Goal: Feedback & Contribution: Contribute content

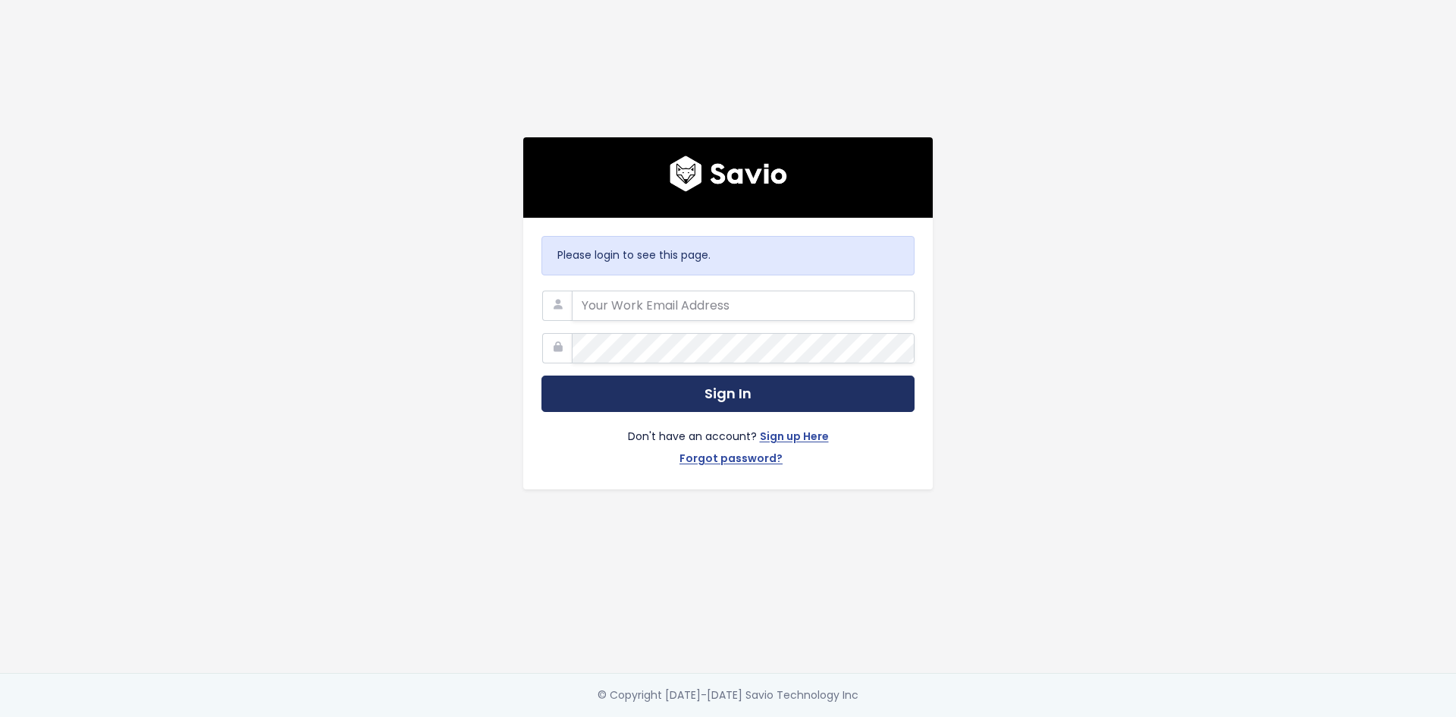
type input "[PERSON_NAME][EMAIL_ADDRESS][DOMAIN_NAME]"
click at [738, 400] on button "Sign In" at bounding box center [727, 393] width 373 height 37
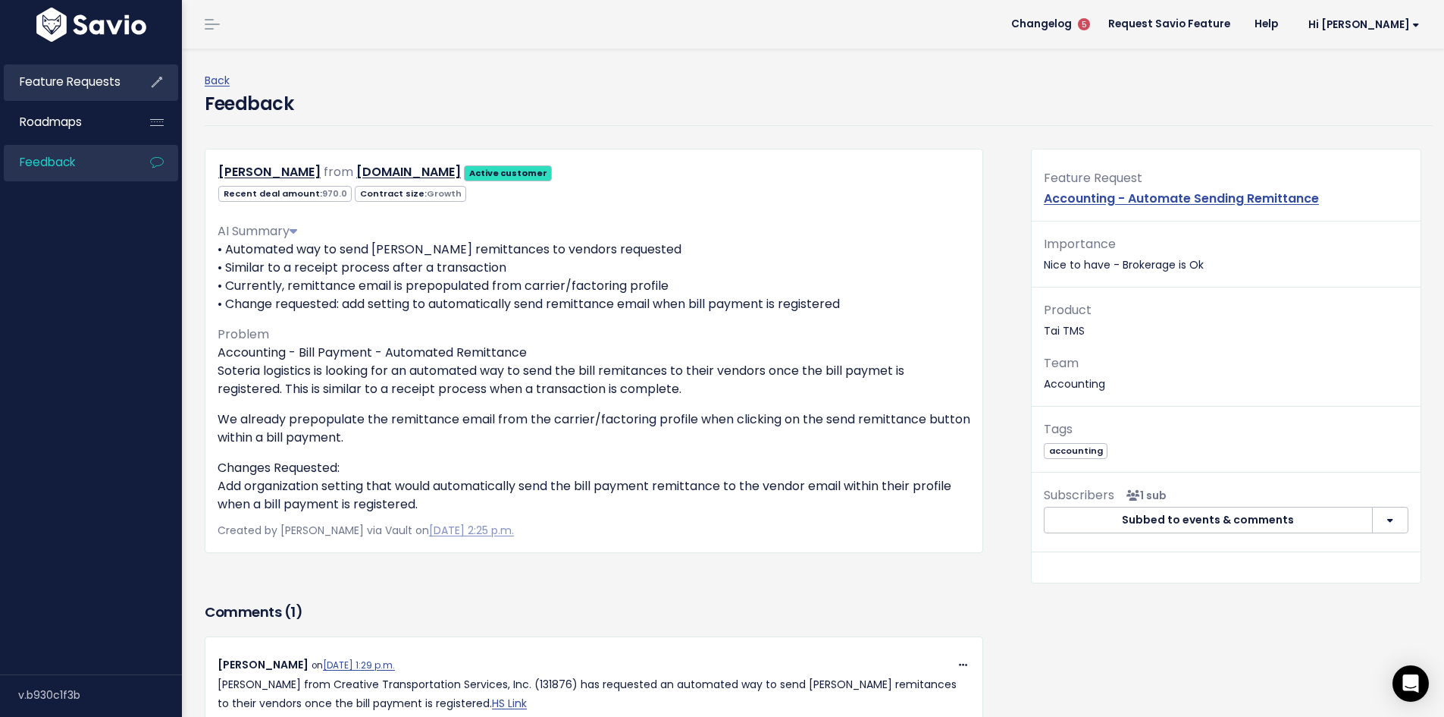
click at [89, 87] on span "Feature Requests" at bounding box center [70, 82] width 101 height 16
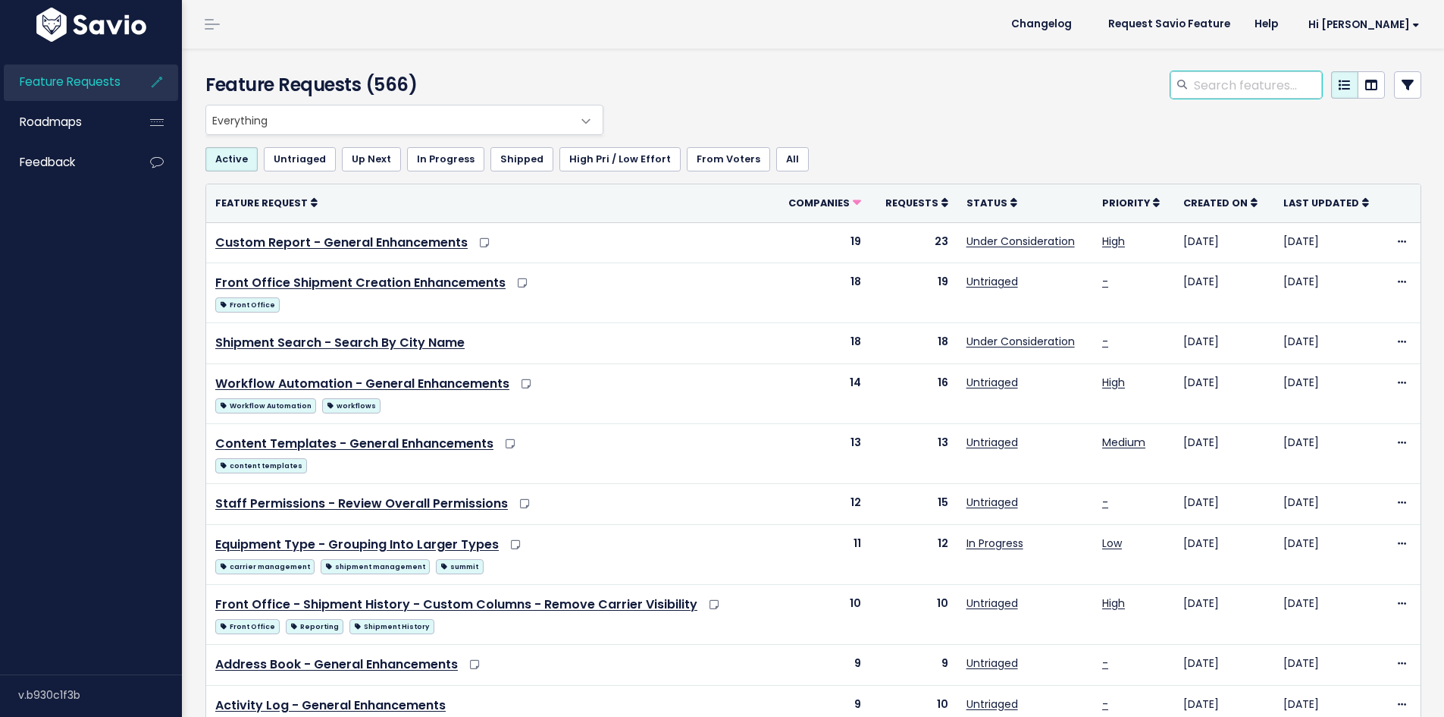
click at [1199, 78] on input "search" at bounding box center [1258, 84] width 130 height 27
type input "workflow automation"
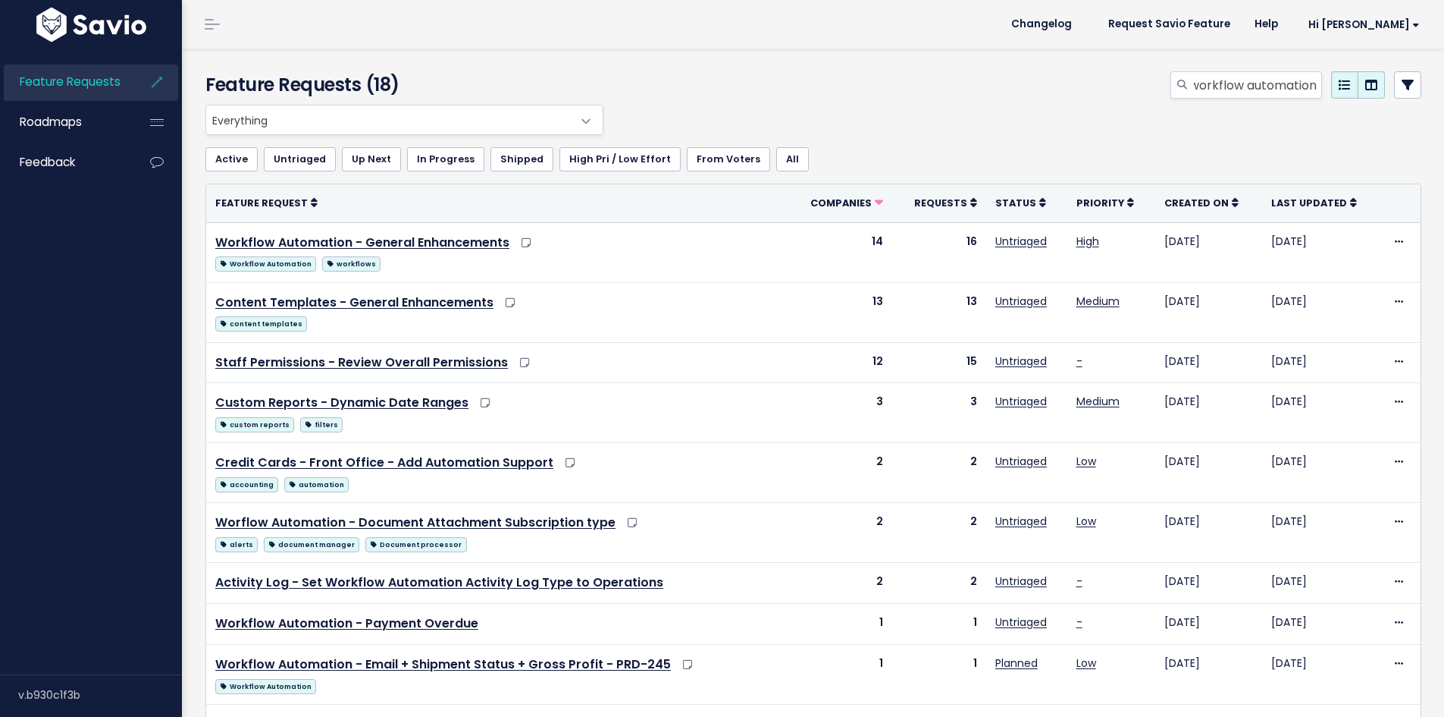
scroll to position [0, 5]
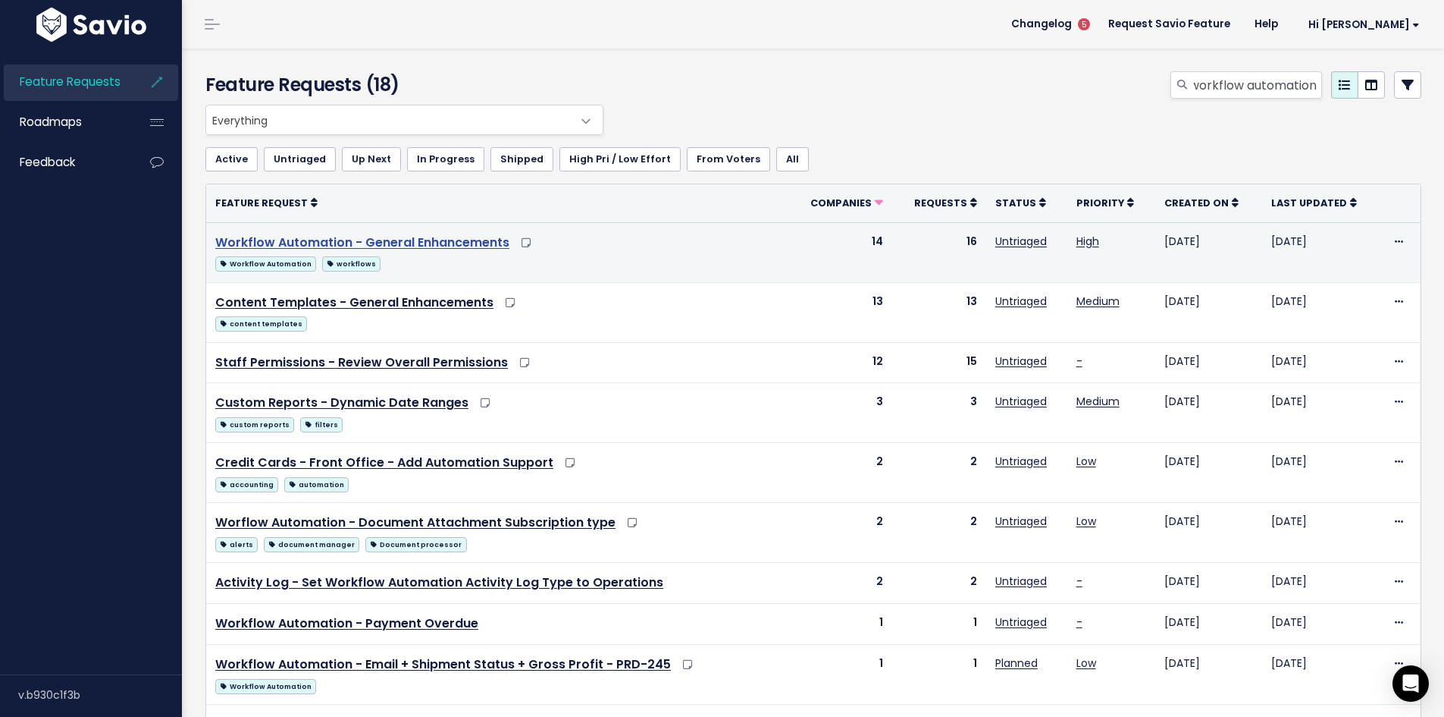
click at [480, 244] on link "Workflow Automation - General Enhancements" at bounding box center [362, 242] width 294 height 17
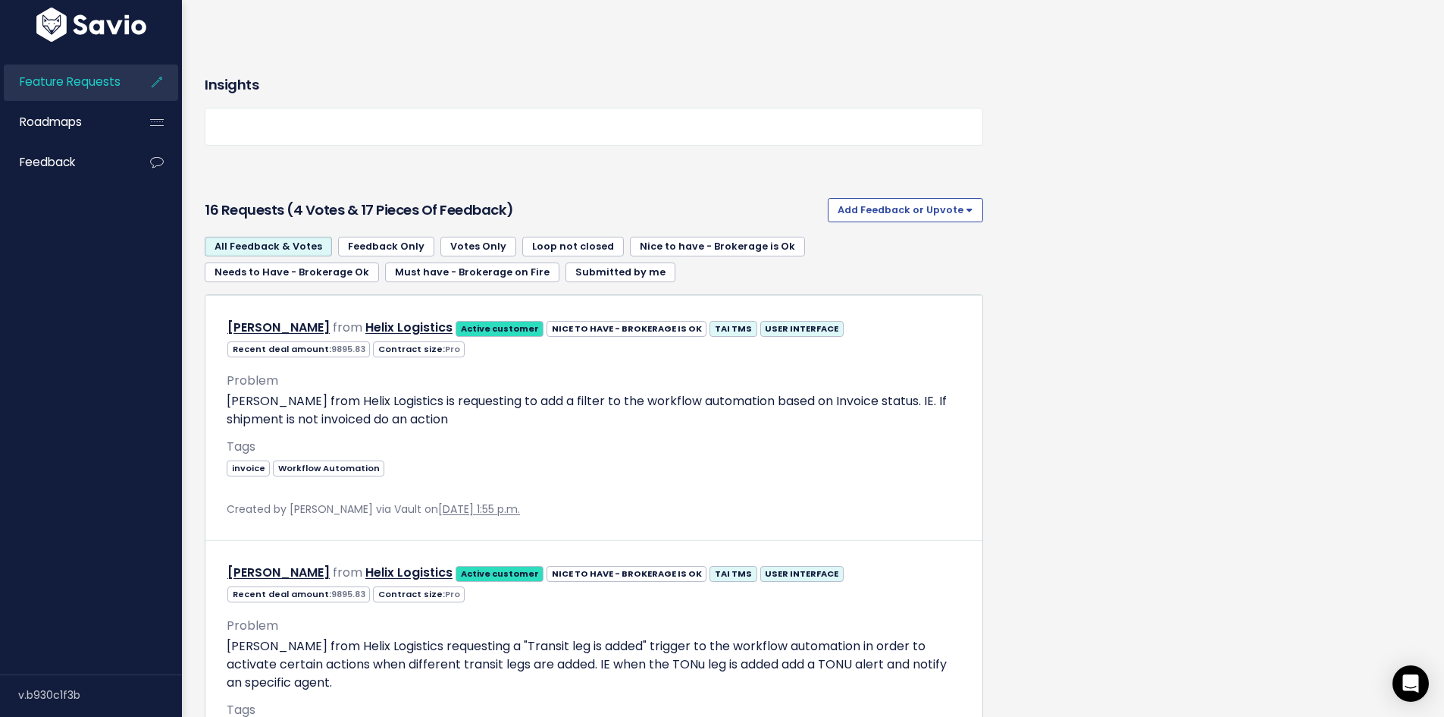
scroll to position [1896, 0]
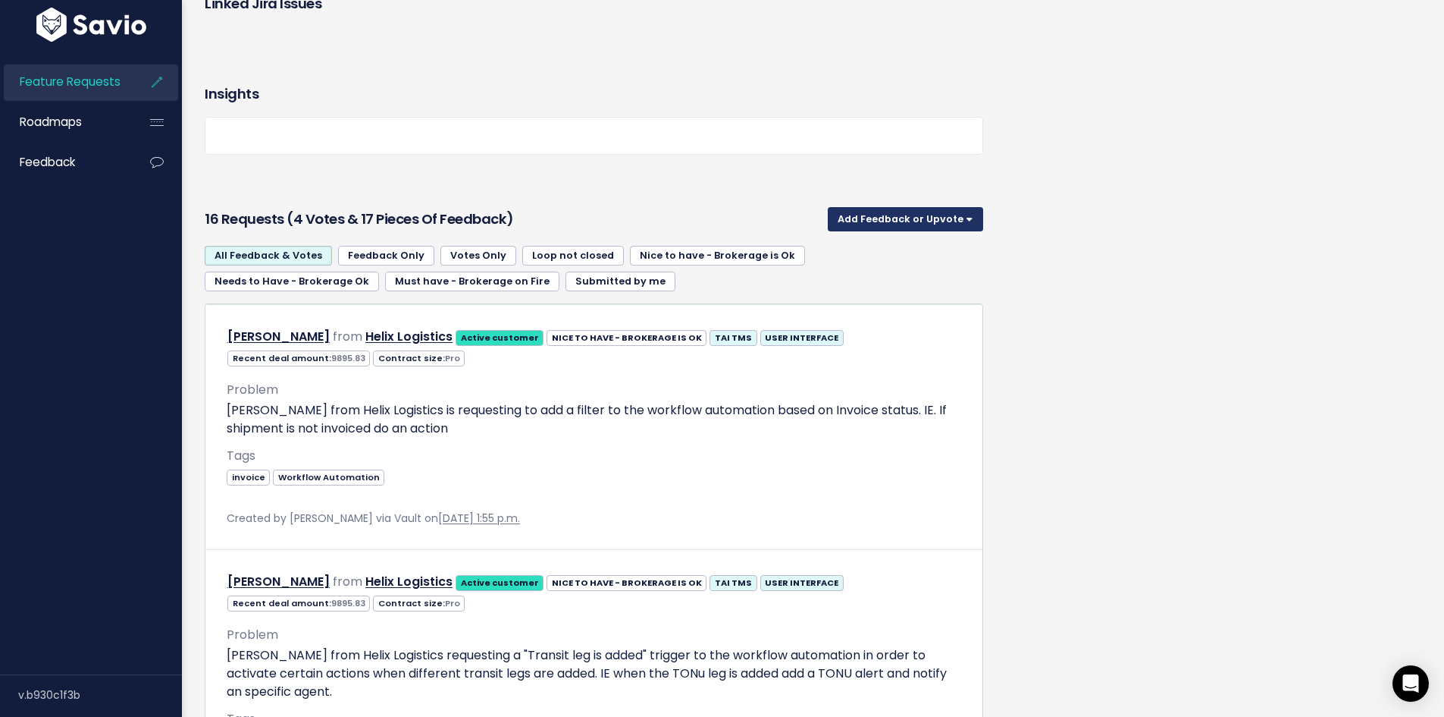
click at [944, 224] on button "Add Feedback or Upvote" at bounding box center [905, 219] width 155 height 24
click at [872, 287] on link "Add Feedback" at bounding box center [905, 288] width 143 height 30
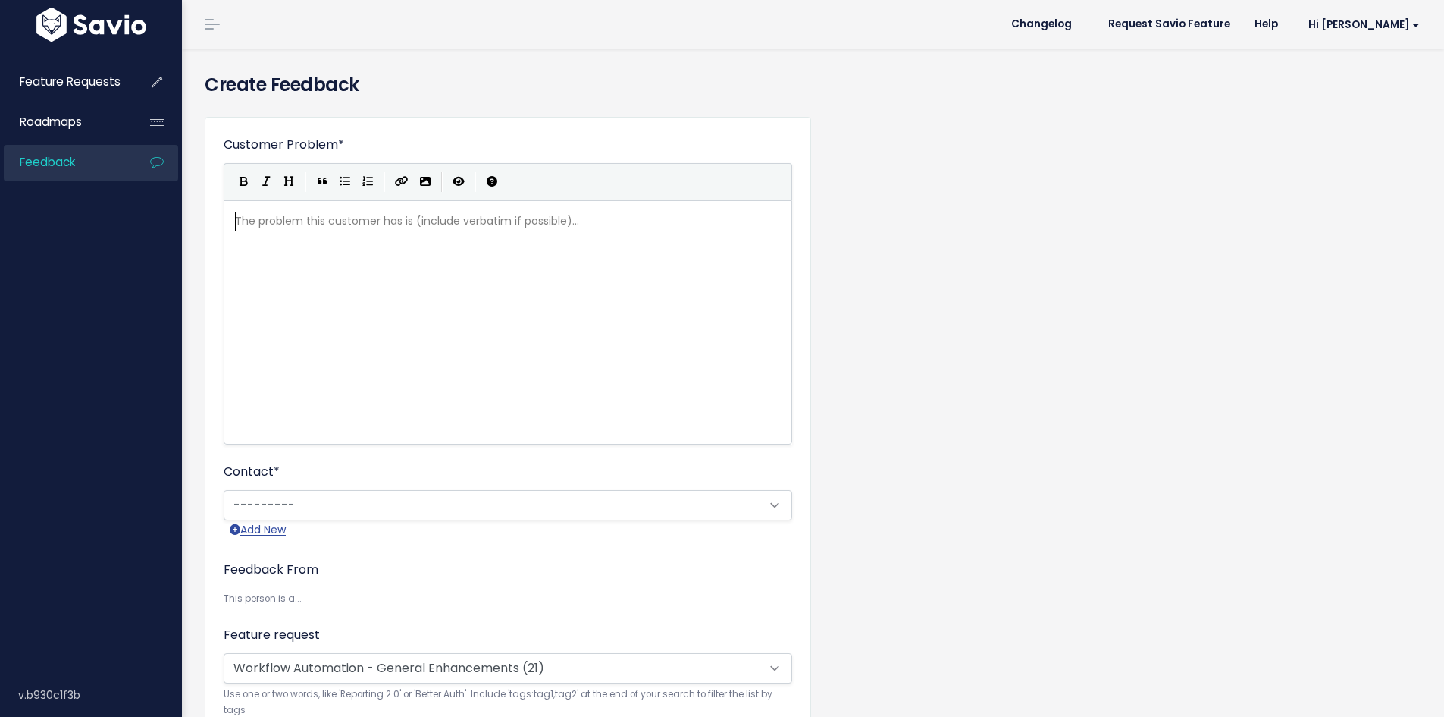
scroll to position [2, 0]
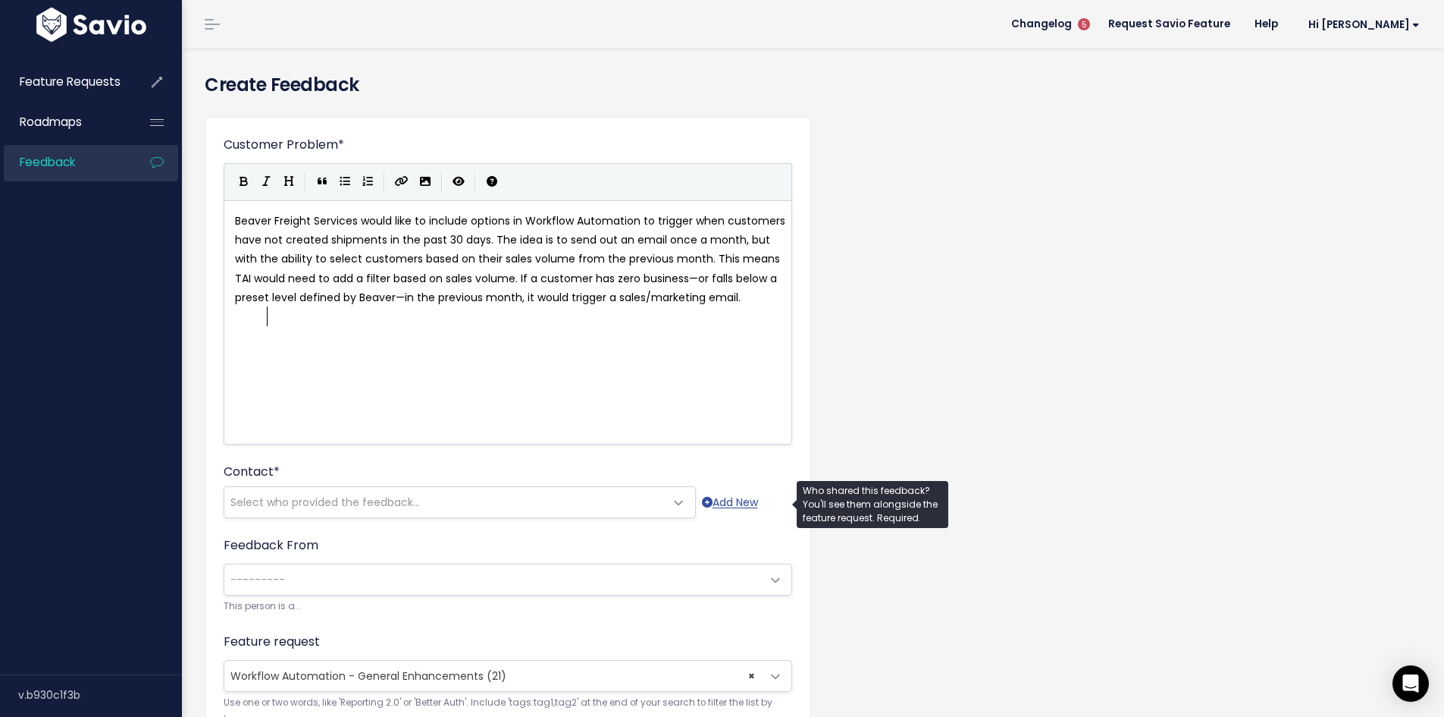
click at [425, 507] on span "Select who provided the feedback..." at bounding box center [444, 502] width 441 height 30
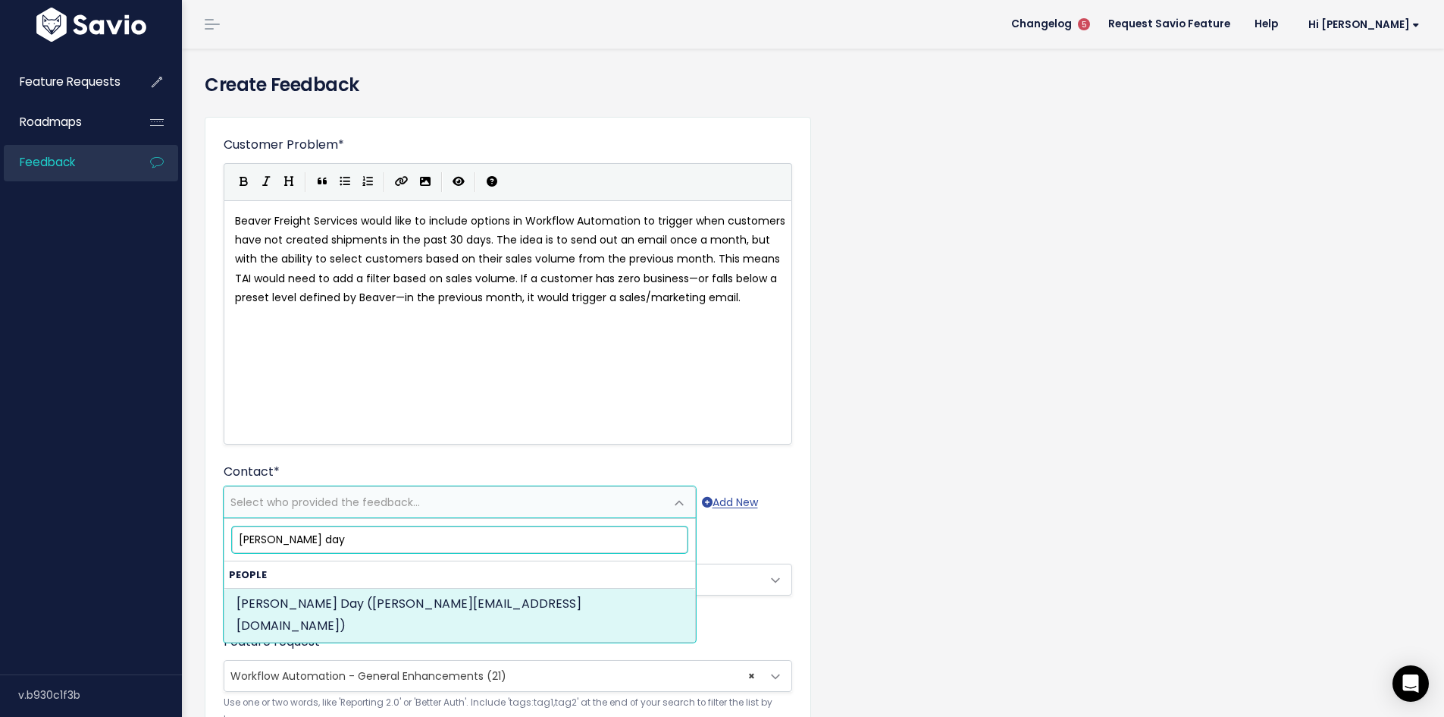
type input "[PERSON_NAME] day"
select select "ACTIVE"
select select "31090849"
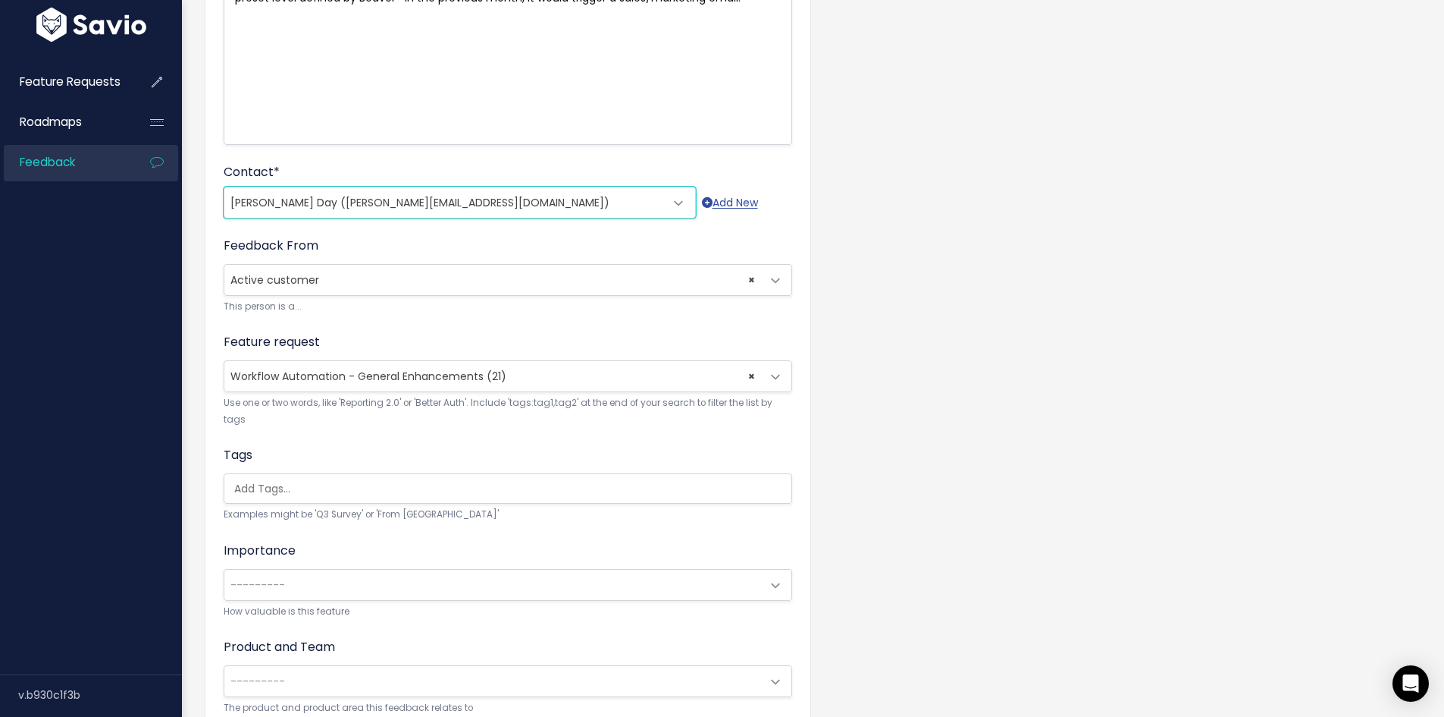
scroll to position [303, 0]
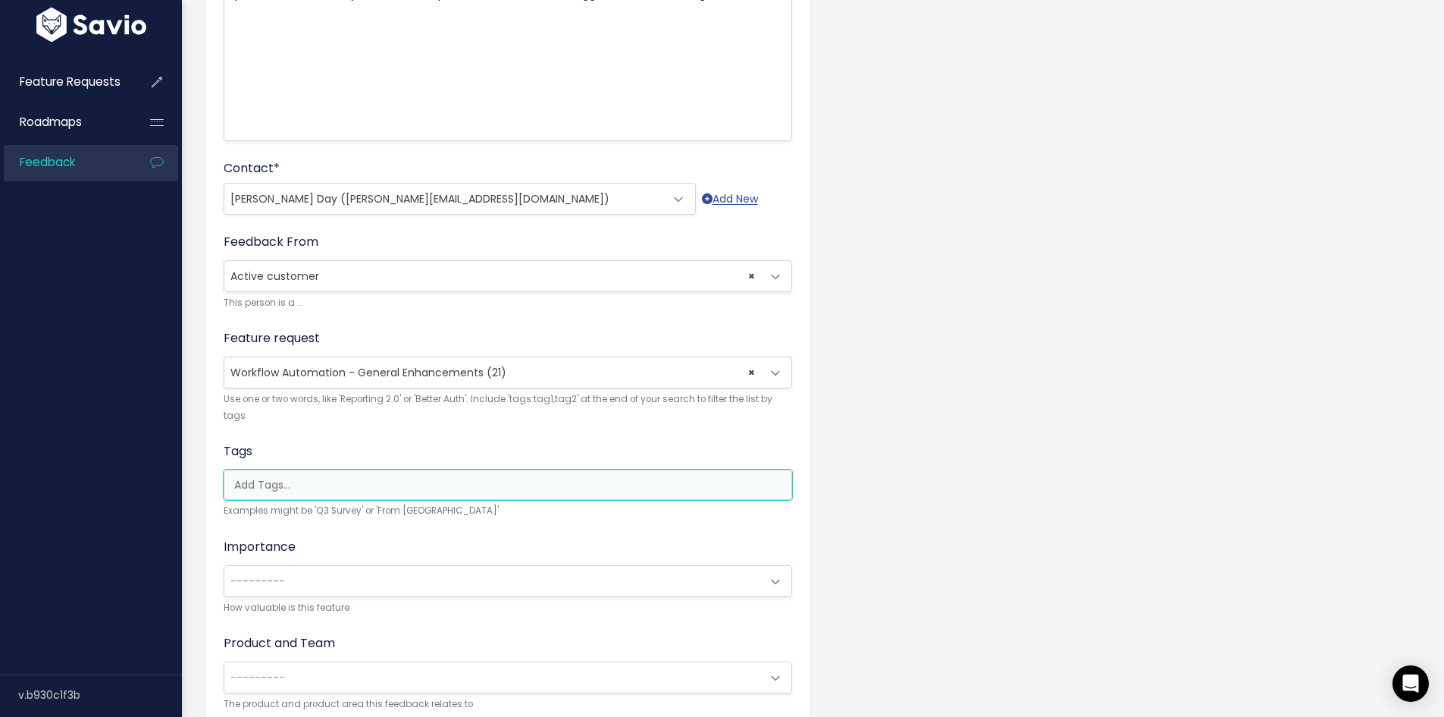
click at [525, 492] on input "search" at bounding box center [511, 485] width 567 height 16
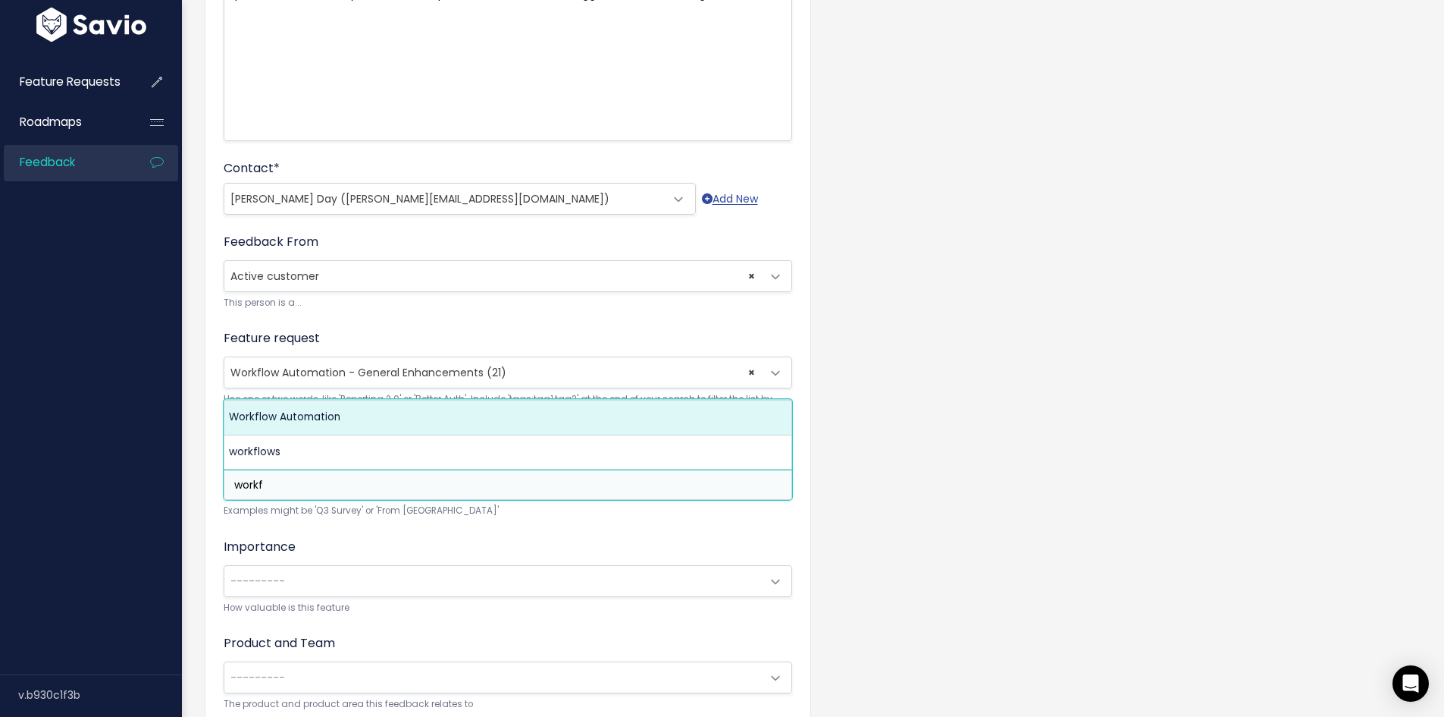
type input "workf"
select select "8450"
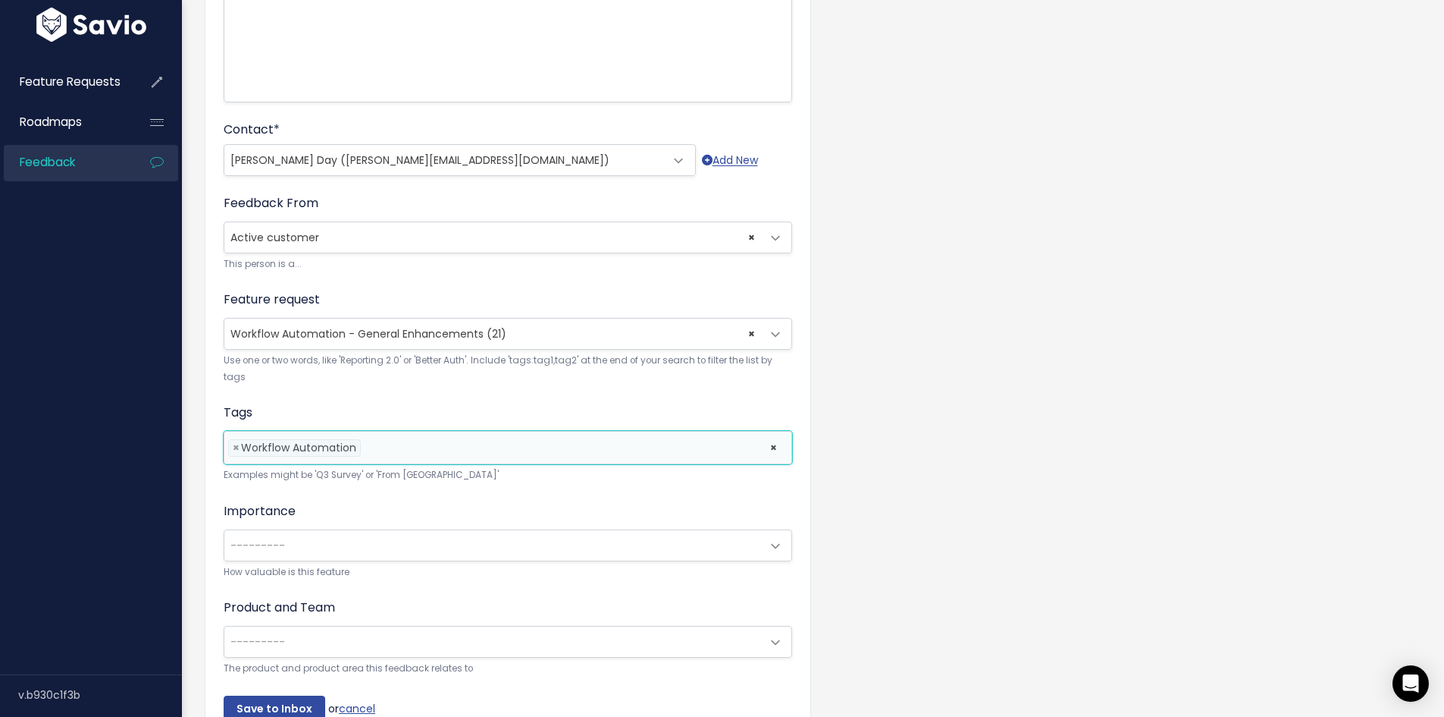
scroll to position [379, 0]
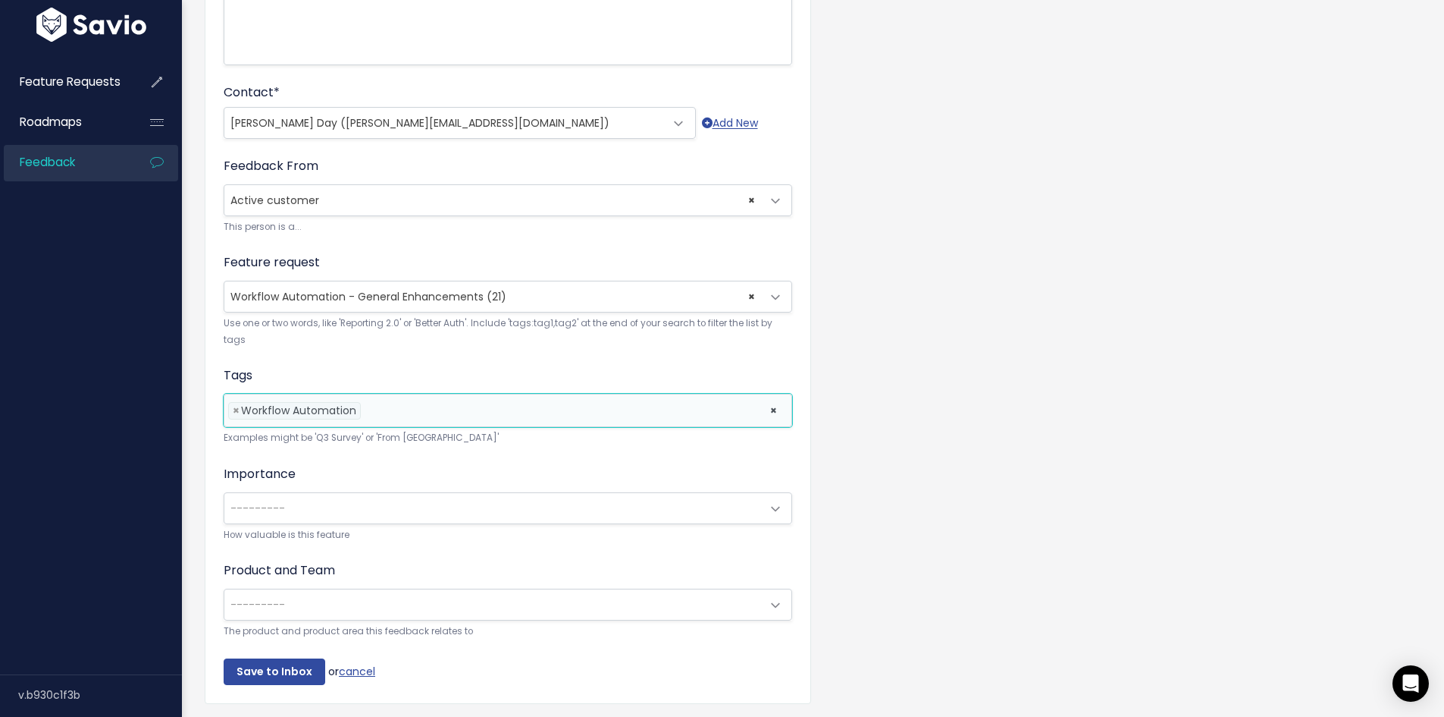
click at [466, 412] on li at bounding box center [562, 411] width 394 height 16
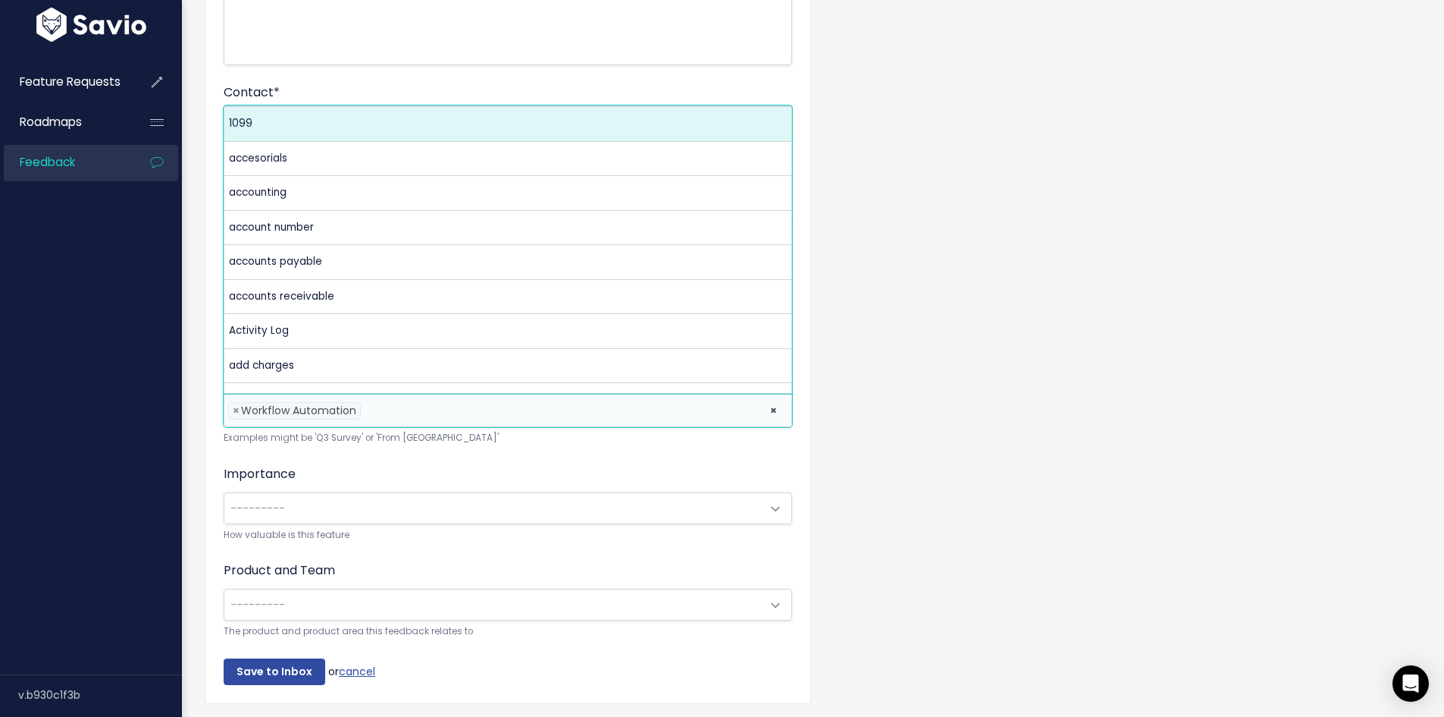
click at [1058, 452] on div "Customer Problem * Beaver Freight Services would like to include options in Wor…" at bounding box center [813, 232] width 1240 height 1013
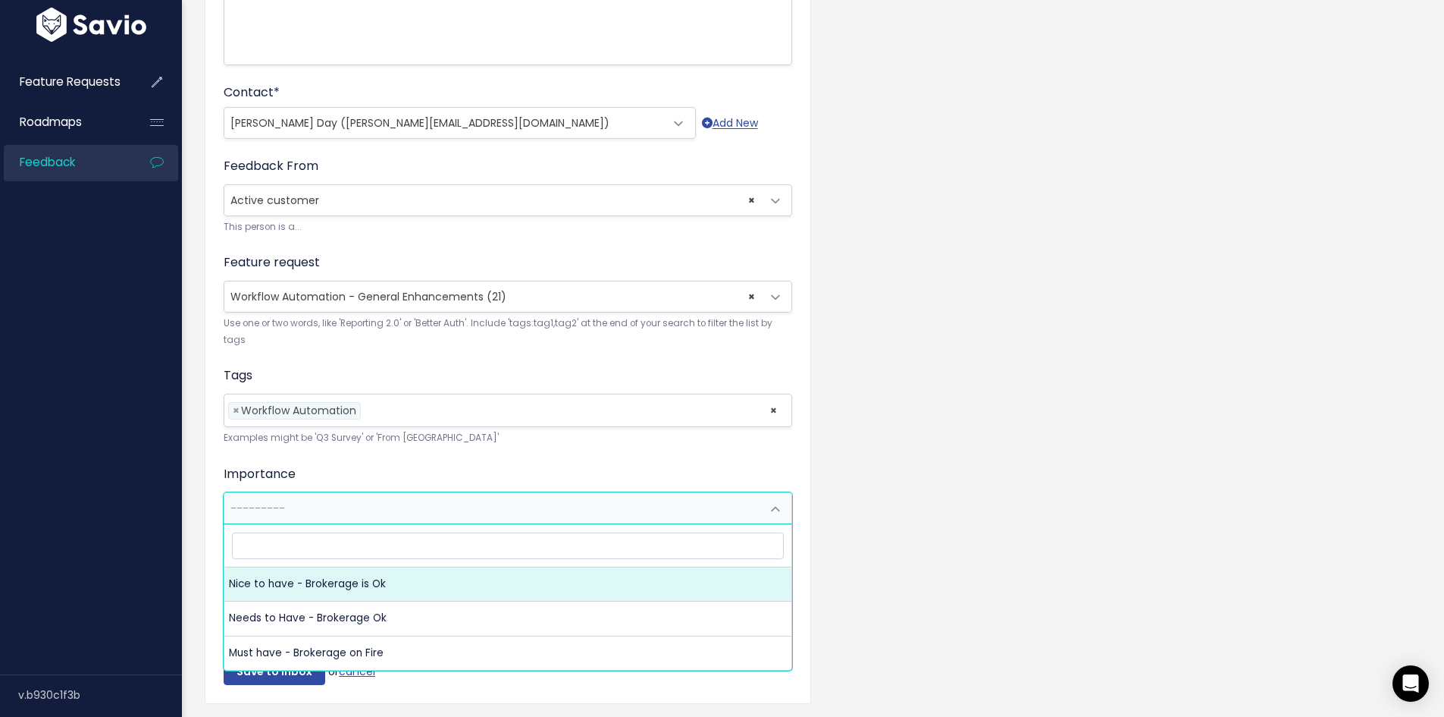
drag, startPoint x: 701, startPoint y: 520, endPoint x: 618, endPoint y: 531, distance: 84.1
click at [701, 520] on span "---------" at bounding box center [492, 508] width 537 height 30
select select "NICE_TO_HAVE"
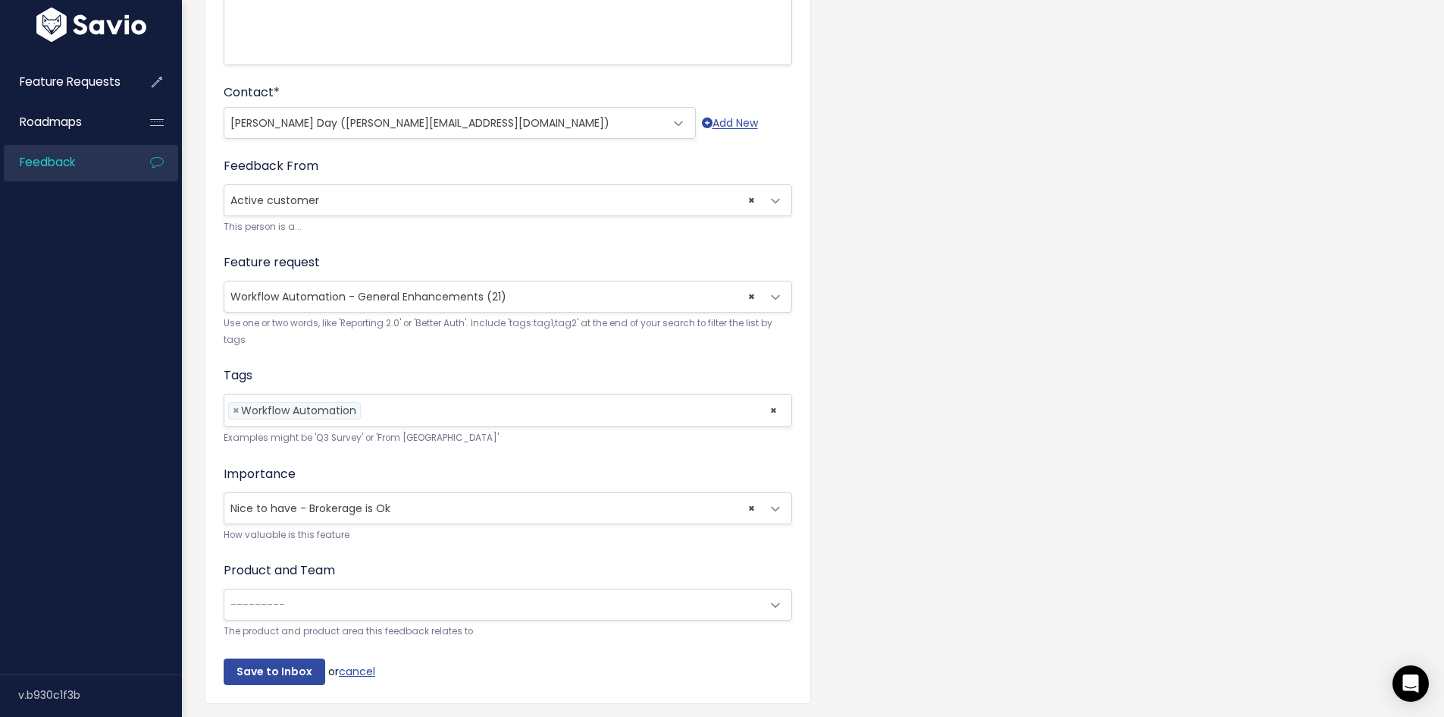
click at [454, 604] on span "---------" at bounding box center [492, 604] width 537 height 30
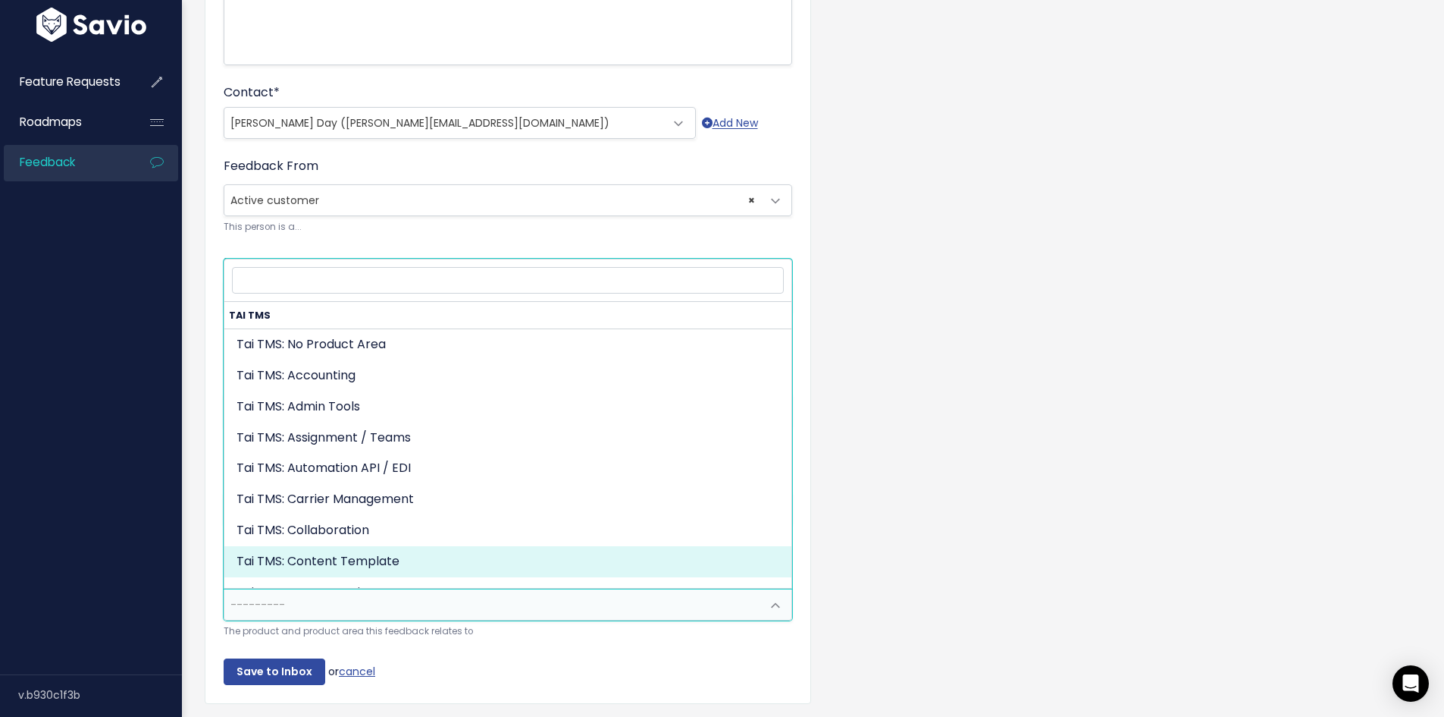
click at [982, 509] on div "Customer Problem * Beaver Freight Services would like to include options in Wor…" at bounding box center [813, 232] width 1240 height 1013
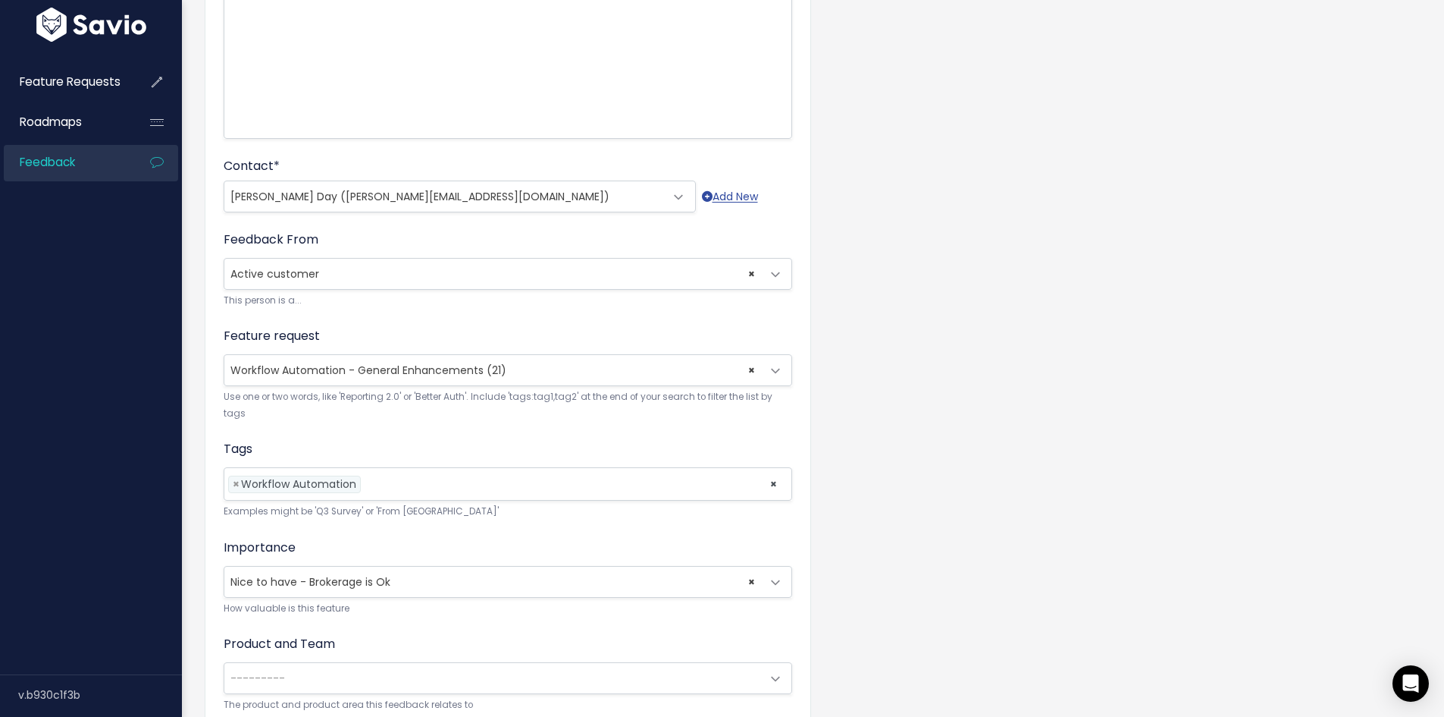
scroll to position [437, 0]
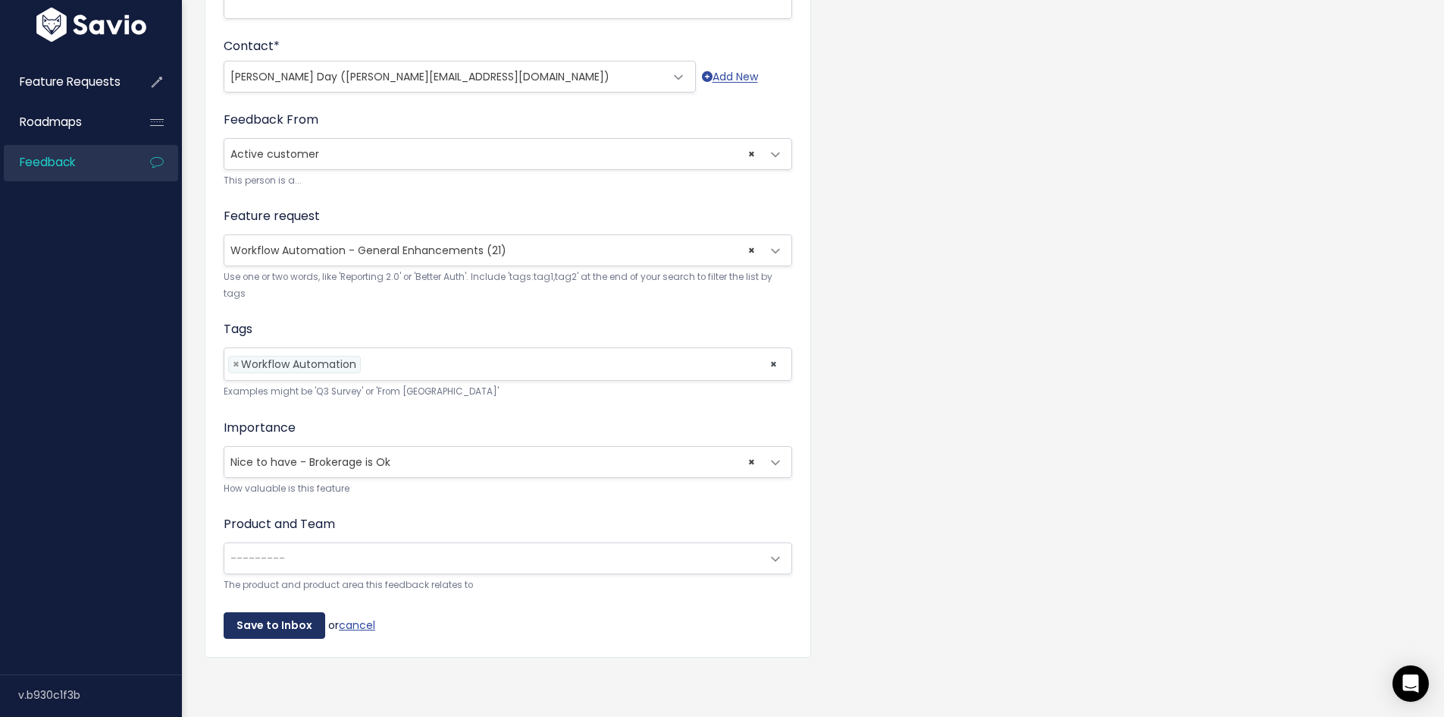
click at [281, 617] on input "Save to Inbox" at bounding box center [275, 625] width 102 height 27
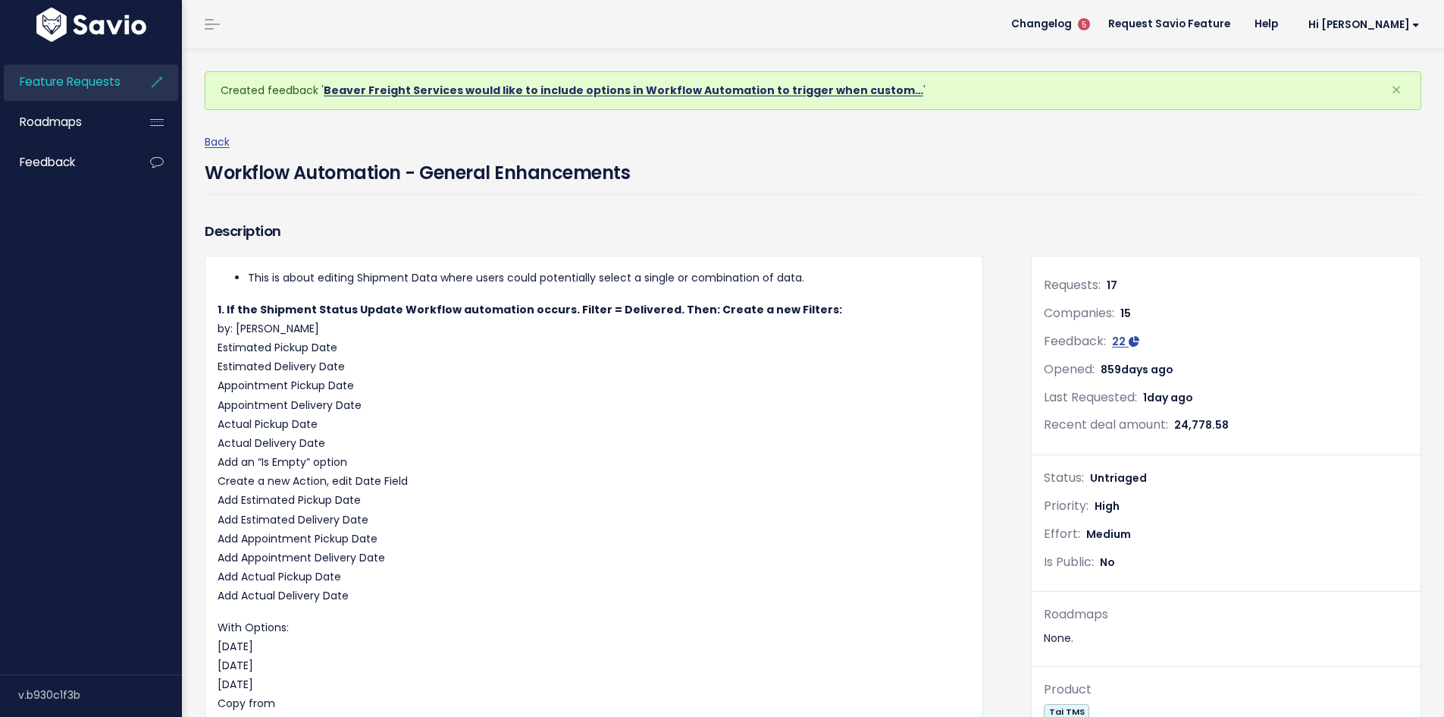
click at [752, 88] on link "Beaver Freight Services would like to include options in Workflow Automation to…" at bounding box center [624, 90] width 600 height 15
